Goal: Task Accomplishment & Management: Use online tool/utility

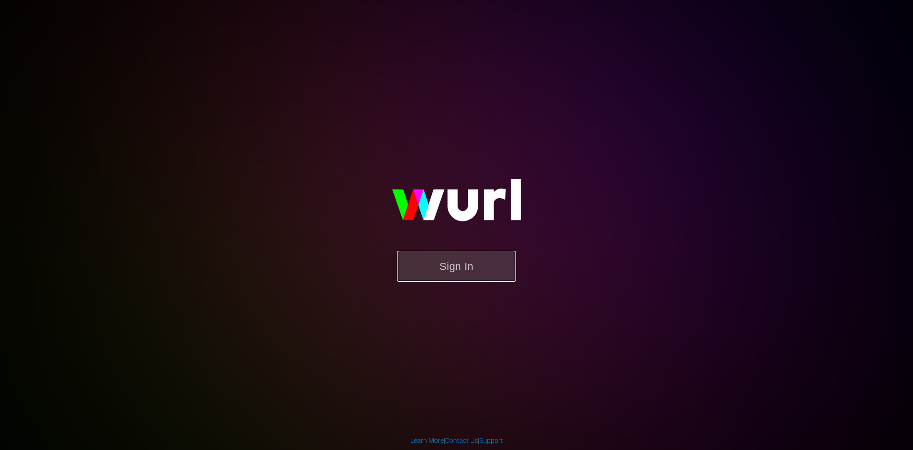
click at [441, 268] on button "Sign In" at bounding box center [456, 266] width 119 height 31
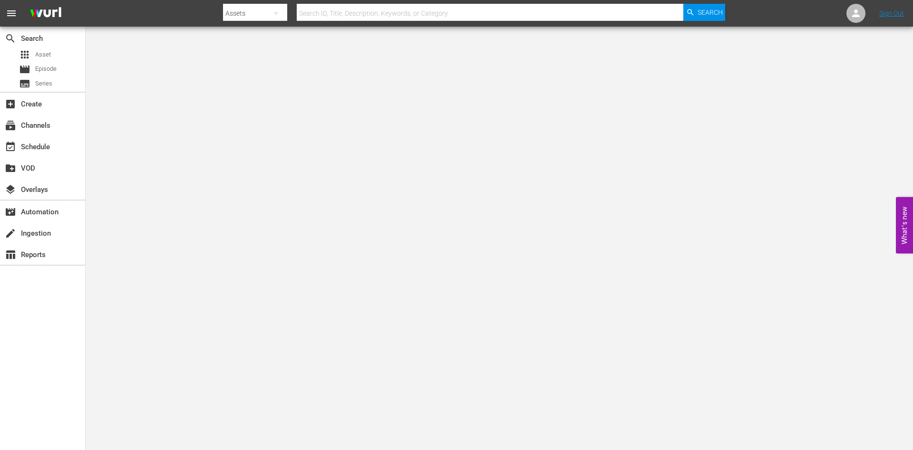
click at [30, 136] on div "event_available Schedule" at bounding box center [42, 146] width 85 height 21
click at [38, 54] on span "Asset" at bounding box center [43, 55] width 16 height 10
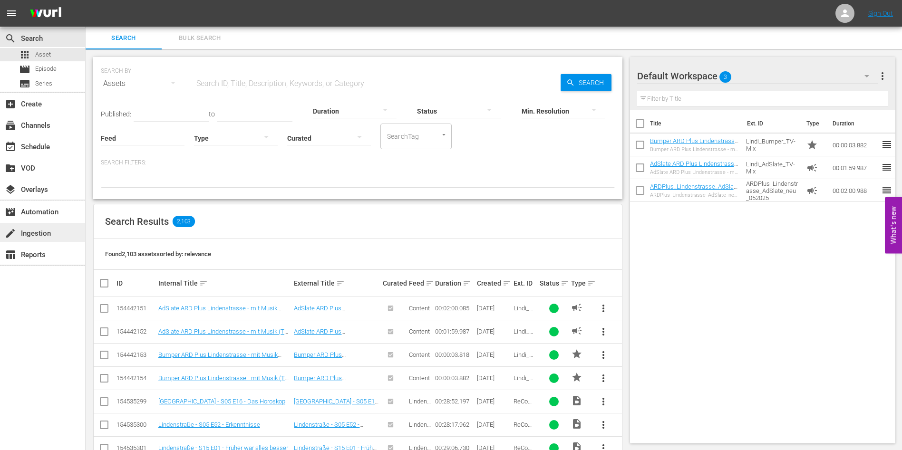
click at [45, 230] on div "create Ingestion" at bounding box center [26, 232] width 53 height 9
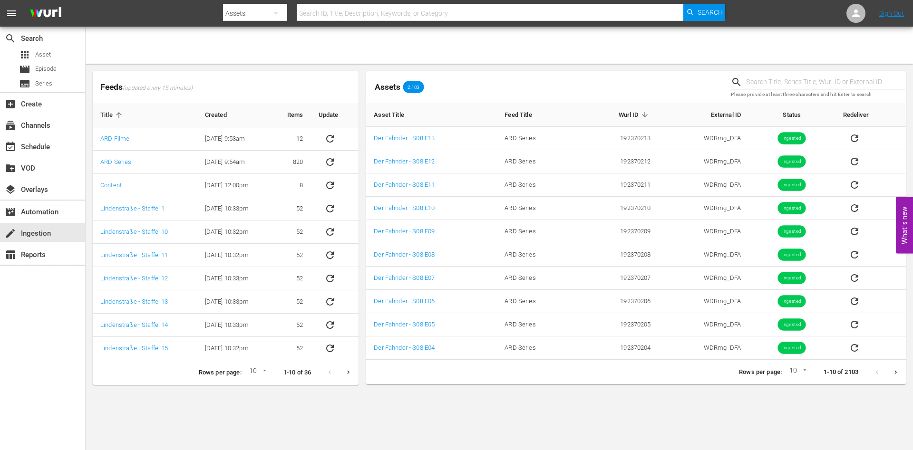
drag, startPoint x: 512, startPoint y: 424, endPoint x: 396, endPoint y: 435, distance: 116.6
click at [511, 424] on body "menu Search By Assets Search ID, Title, Description, Keywords, or Category Sear…" at bounding box center [456, 225] width 913 height 450
